Goal: Find specific page/section: Find specific page/section

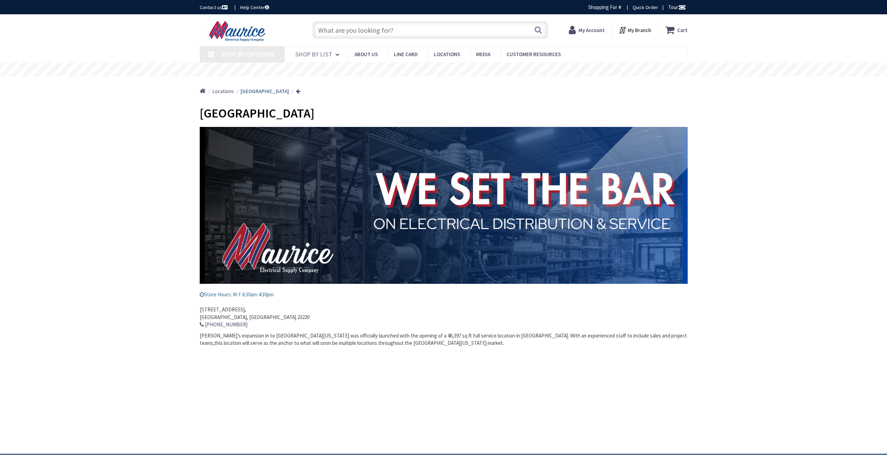
type input "[PERSON_NAME] Dr, [GEOGRAPHIC_DATA], [GEOGRAPHIC_DATA]"
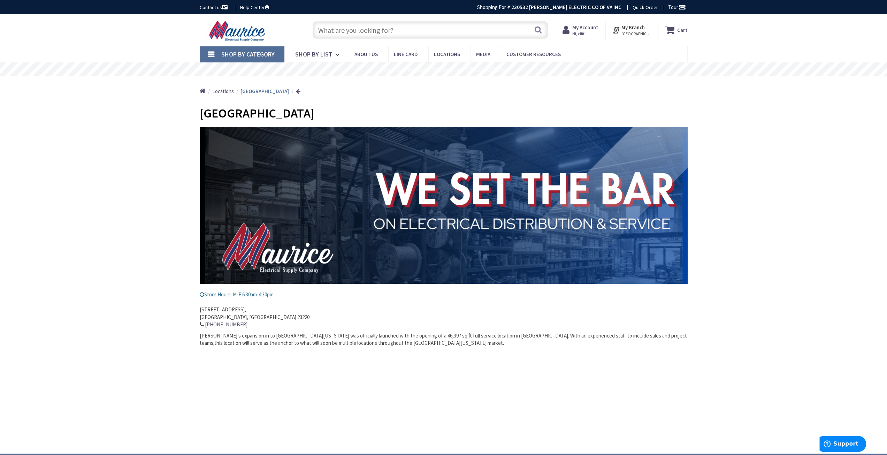
click at [201, 91] on link "Home" at bounding box center [203, 91] width 6 height 9
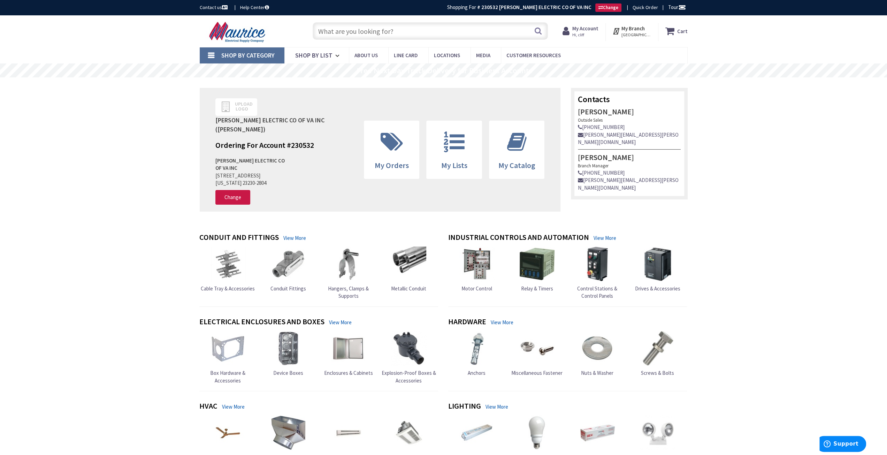
click at [295, 234] on link "View More" at bounding box center [294, 237] width 23 height 7
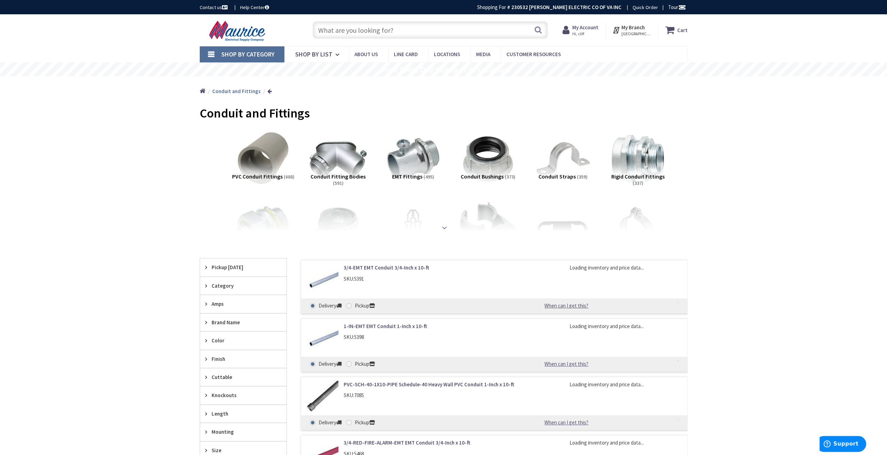
click at [445, 227] on strong at bounding box center [444, 228] width 8 height 8
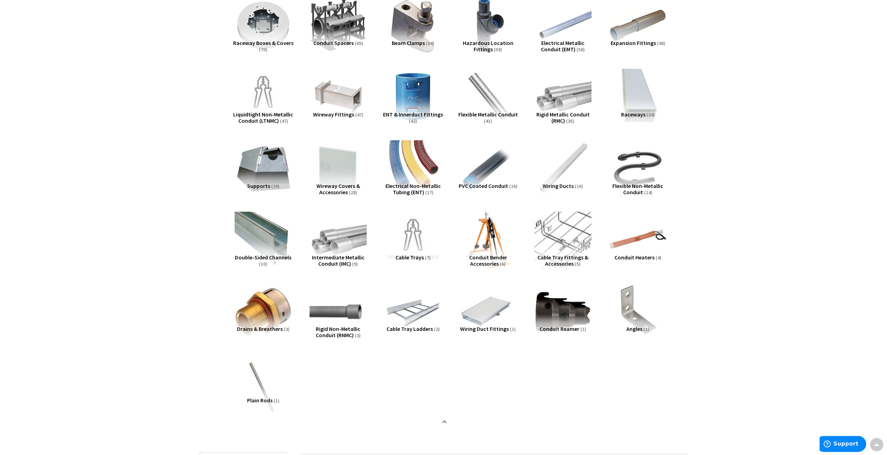
scroll to position [453, 0]
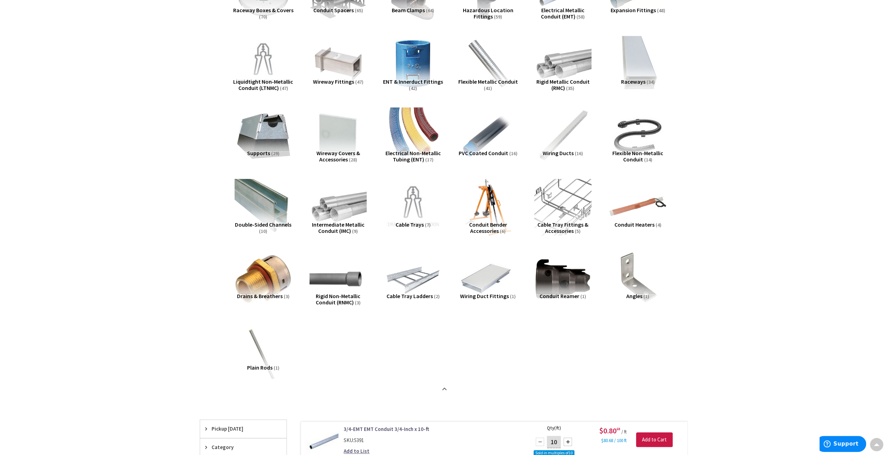
click at [548, 226] on span "Cable Tray Fittings & Accessories" at bounding box center [562, 227] width 51 height 13
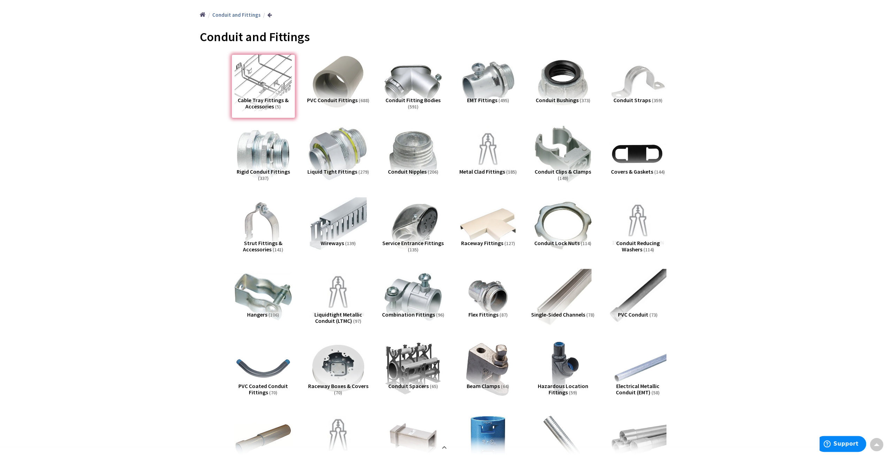
scroll to position [58, 0]
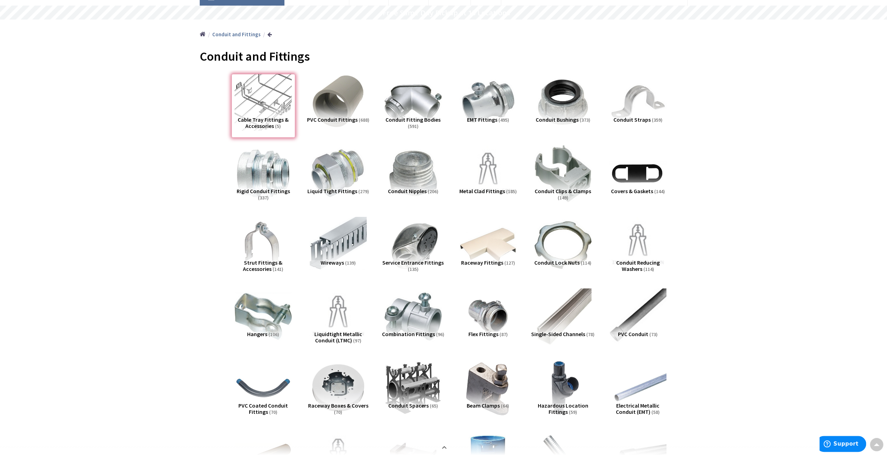
click at [266, 110] on div "Cable Tray Fittings & Accessories (5)" at bounding box center [263, 106] width 64 height 64
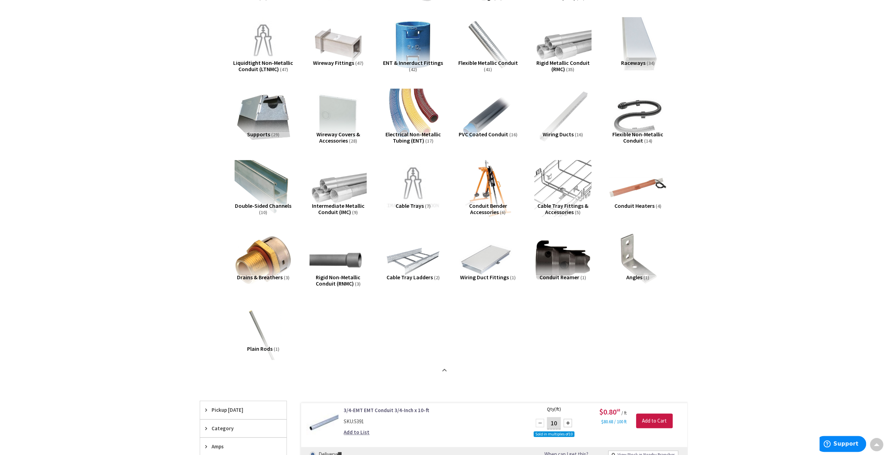
scroll to position [476, 0]
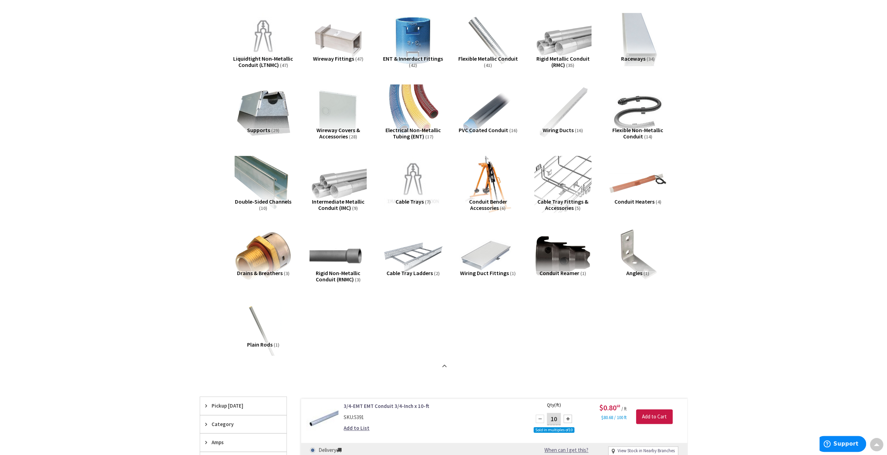
click at [410, 264] on img at bounding box center [412, 255] width 63 height 63
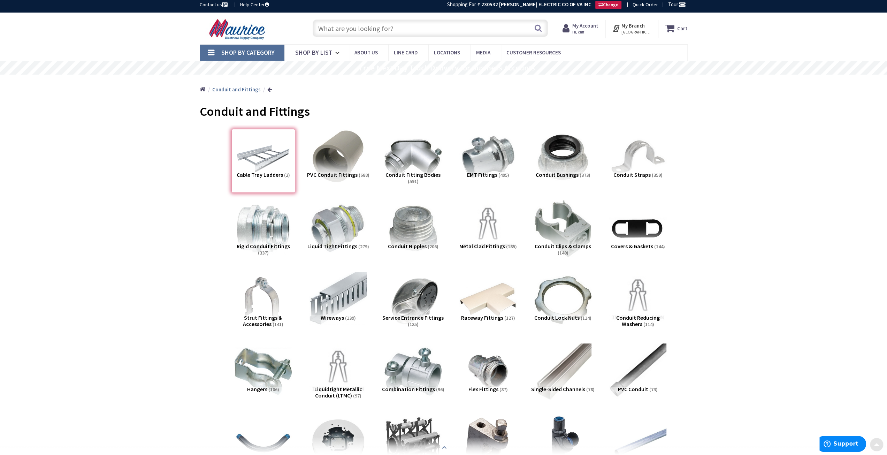
scroll to position [0, 0]
